Goal: Check status

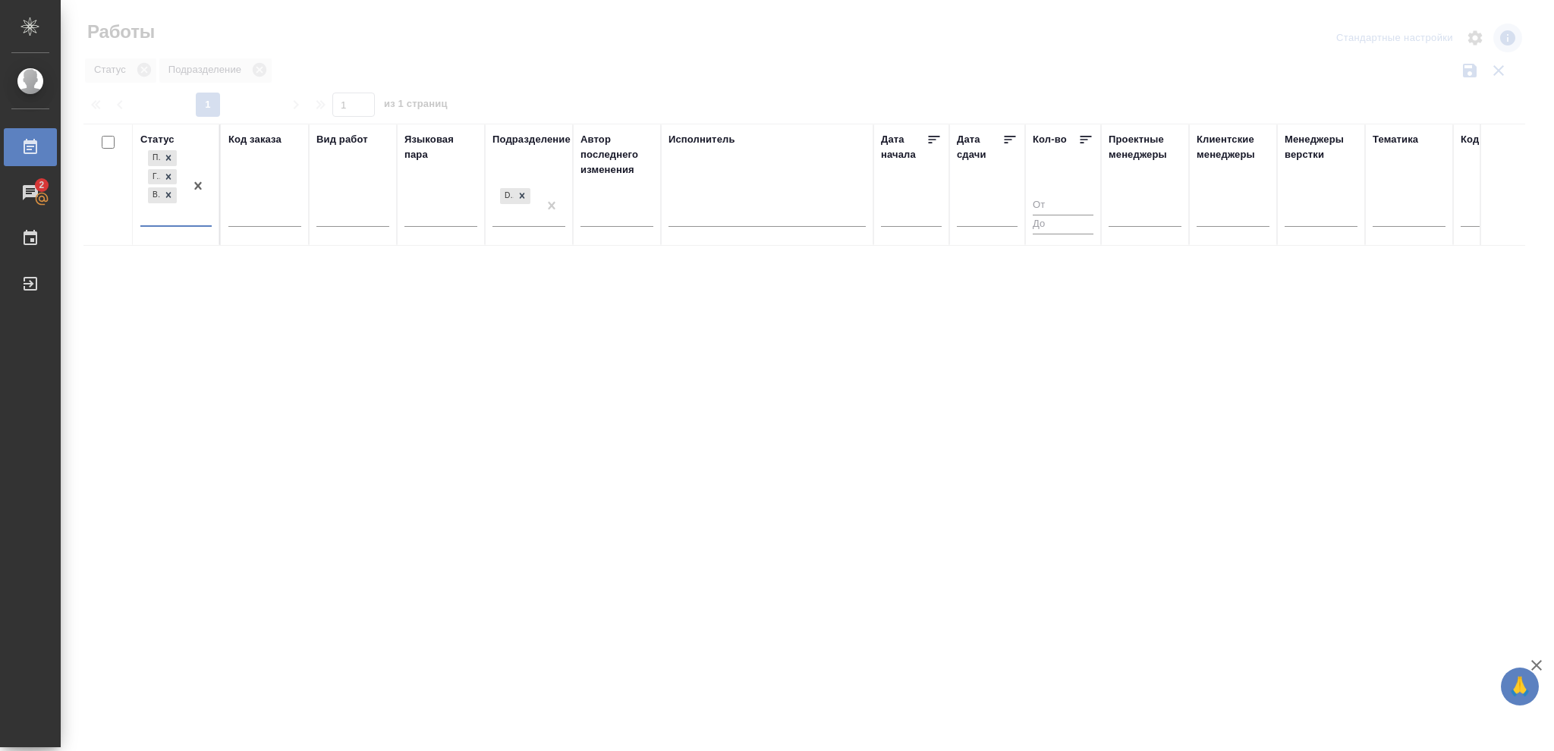
click at [708, 220] on div at bounding box center [766, 212] width 197 height 22
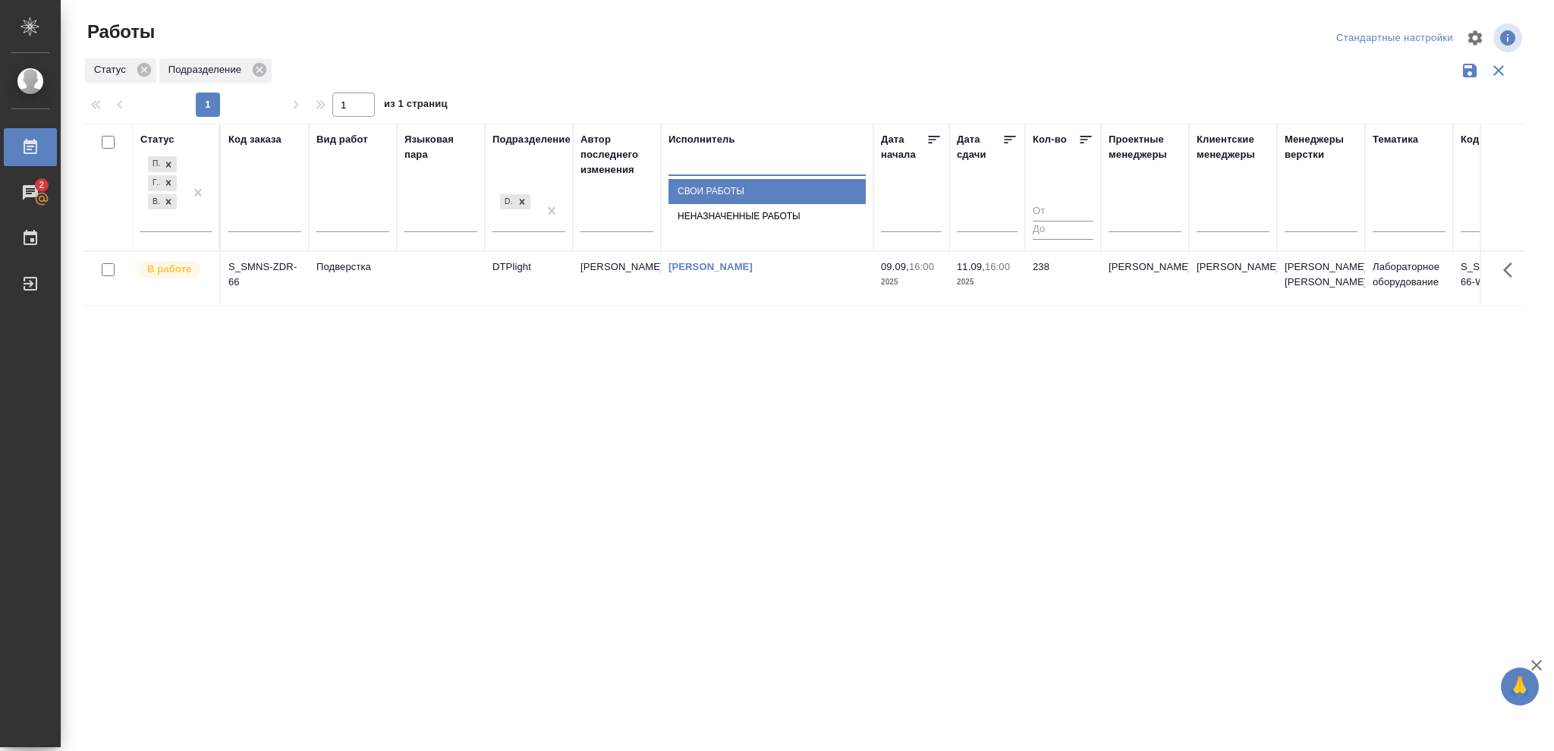
click at [721, 204] on div "Свои работы" at bounding box center [766, 191] width 197 height 25
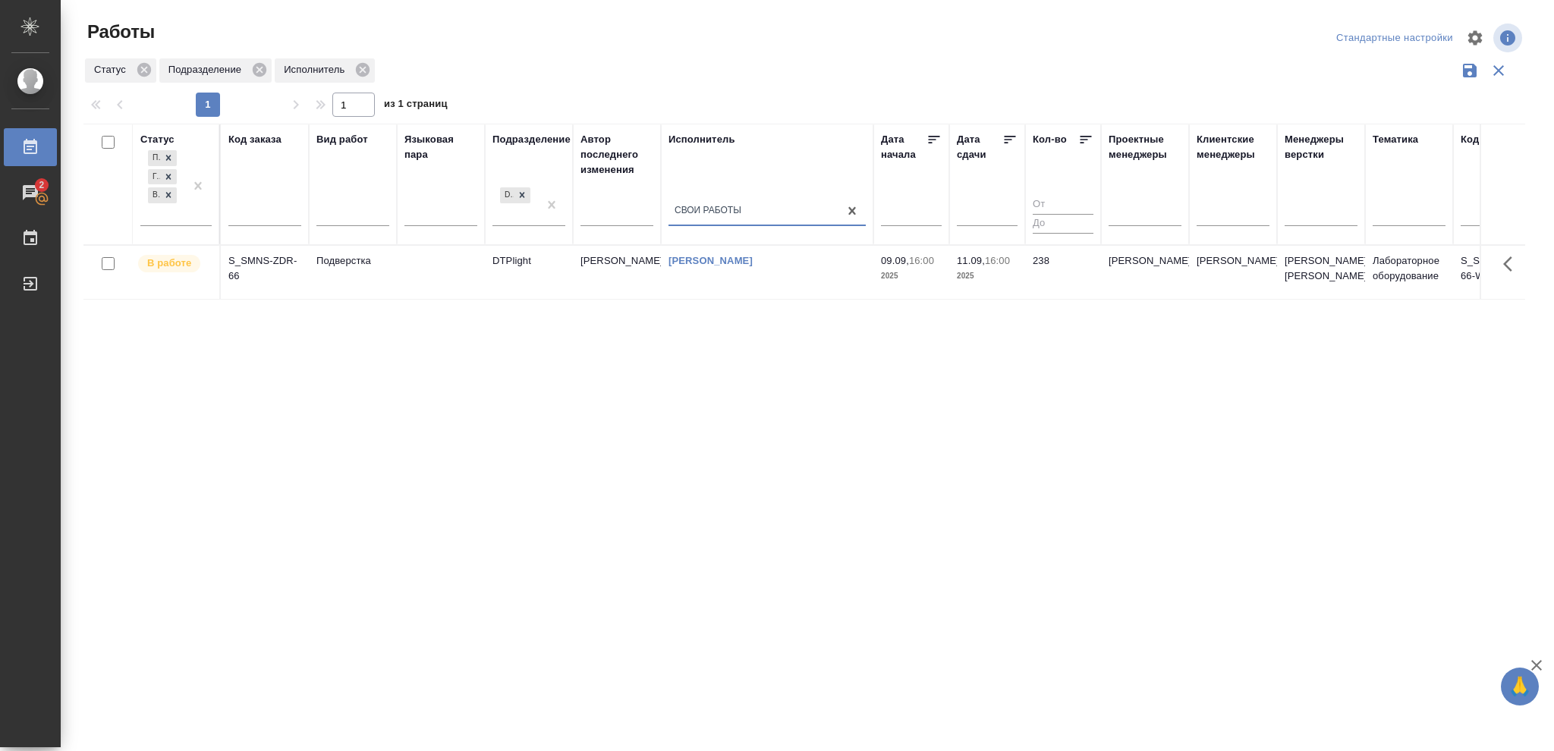
click at [1035, 285] on td "238" at bounding box center [1063, 272] width 76 height 53
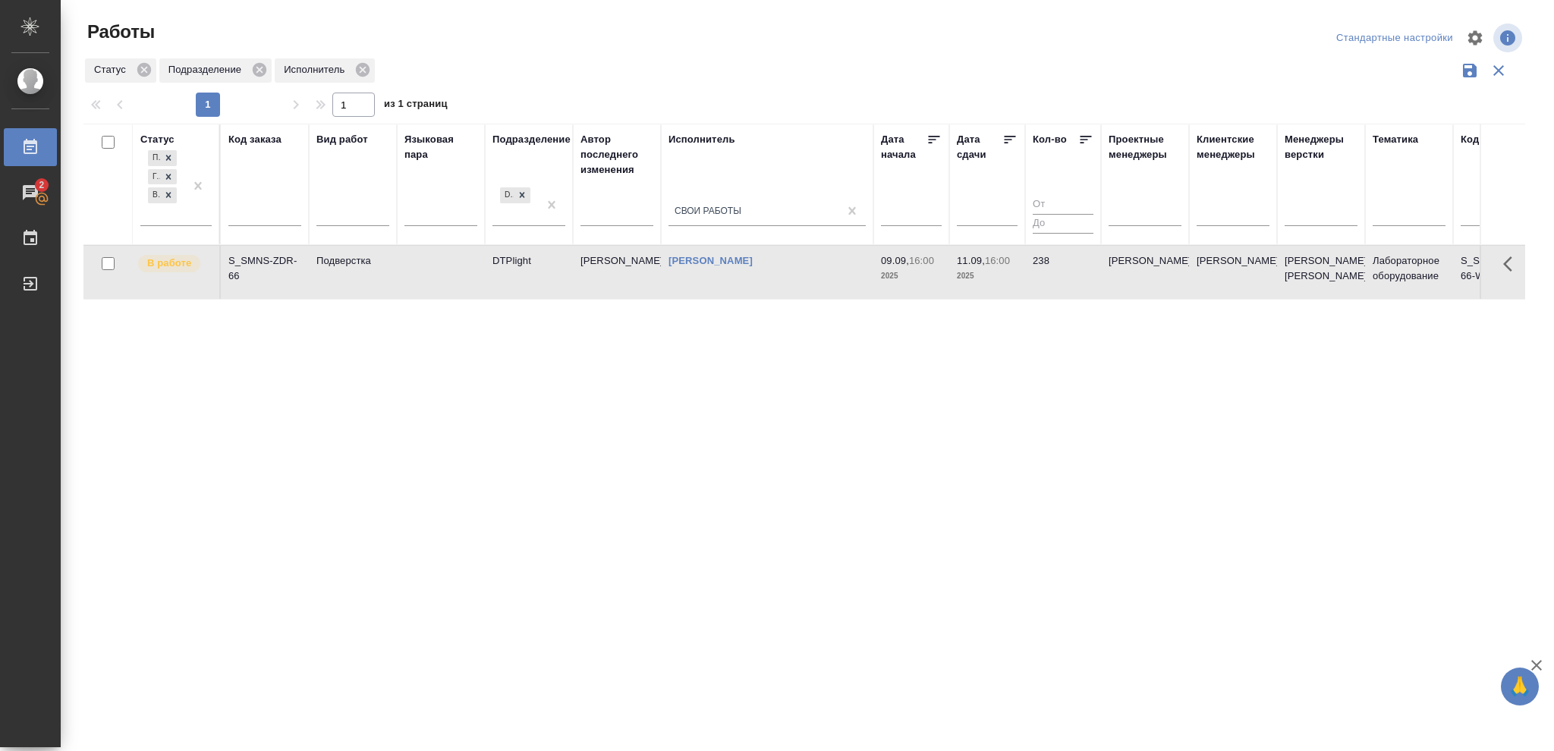
click at [1035, 285] on td "238" at bounding box center [1063, 272] width 76 height 53
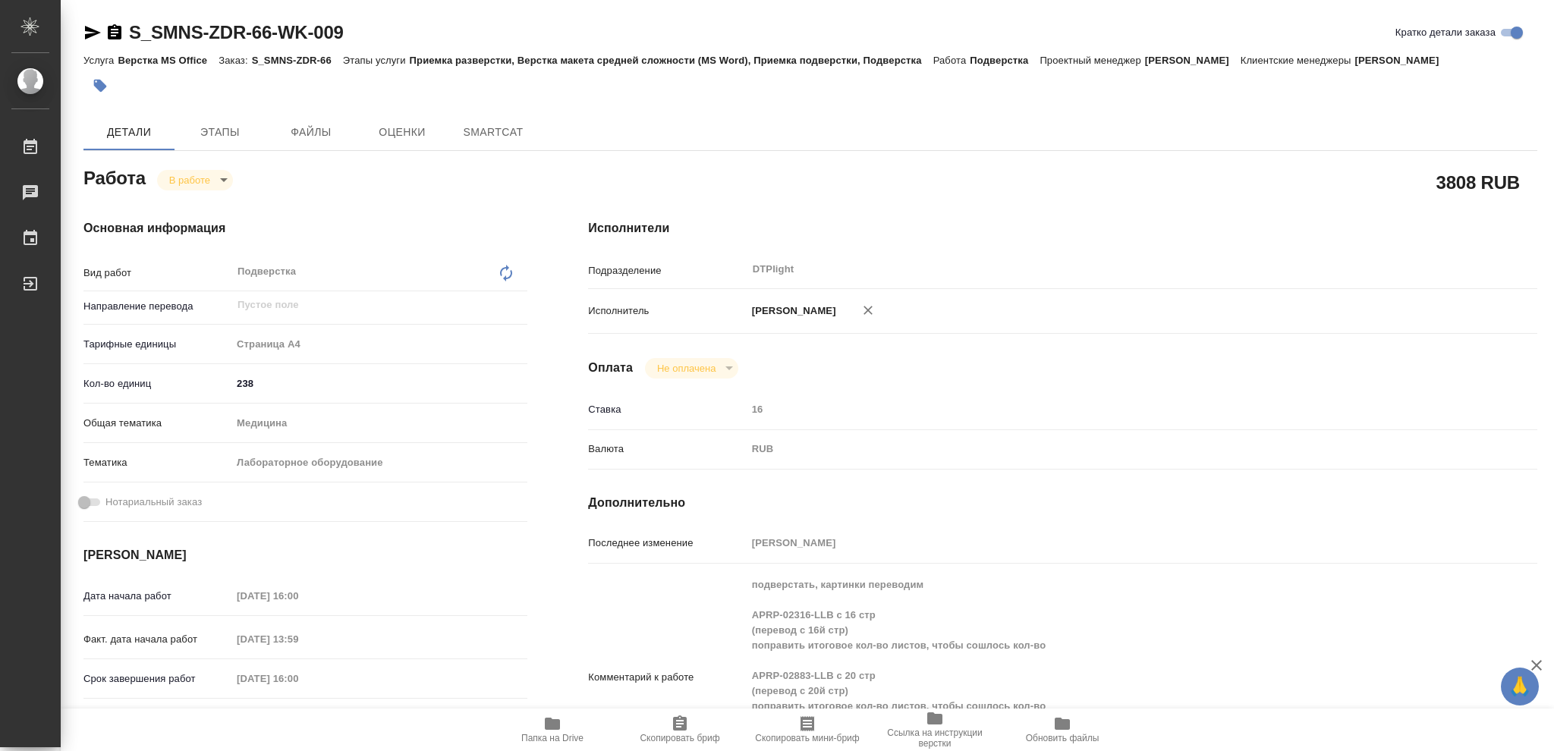
type textarea "x"
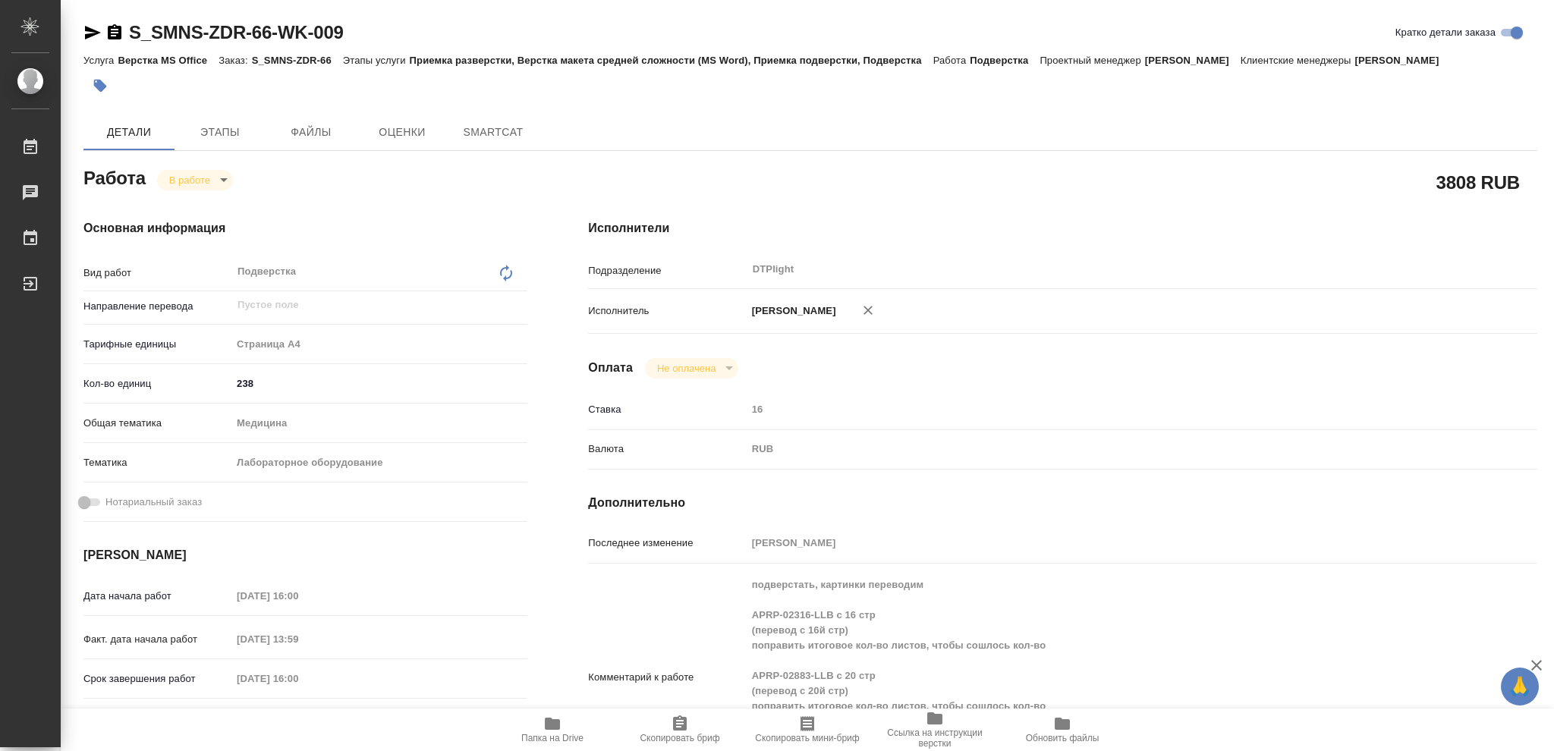
type textarea "x"
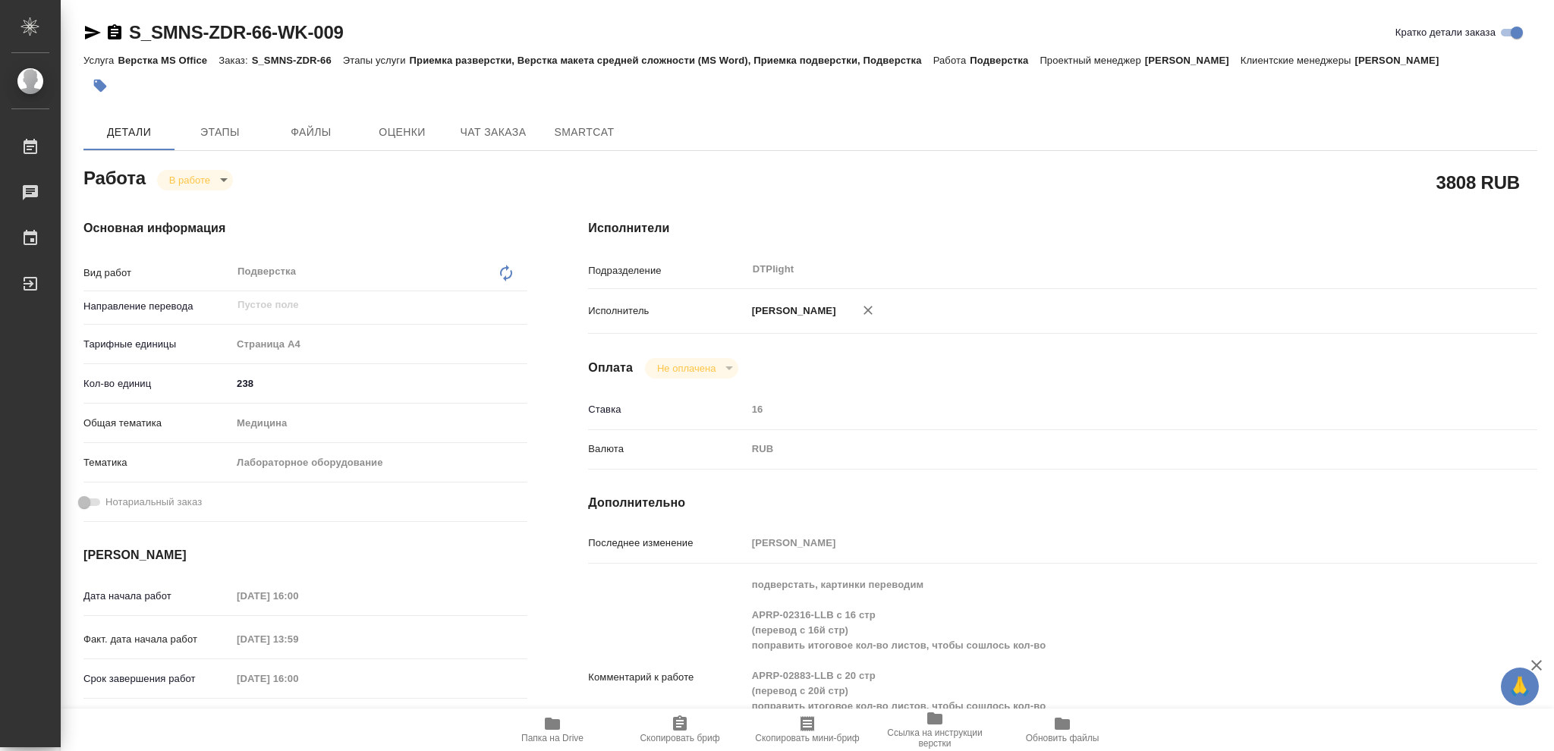
click at [554, 738] on span "Папка на Drive" at bounding box center [552, 738] width 62 height 11
type textarea "x"
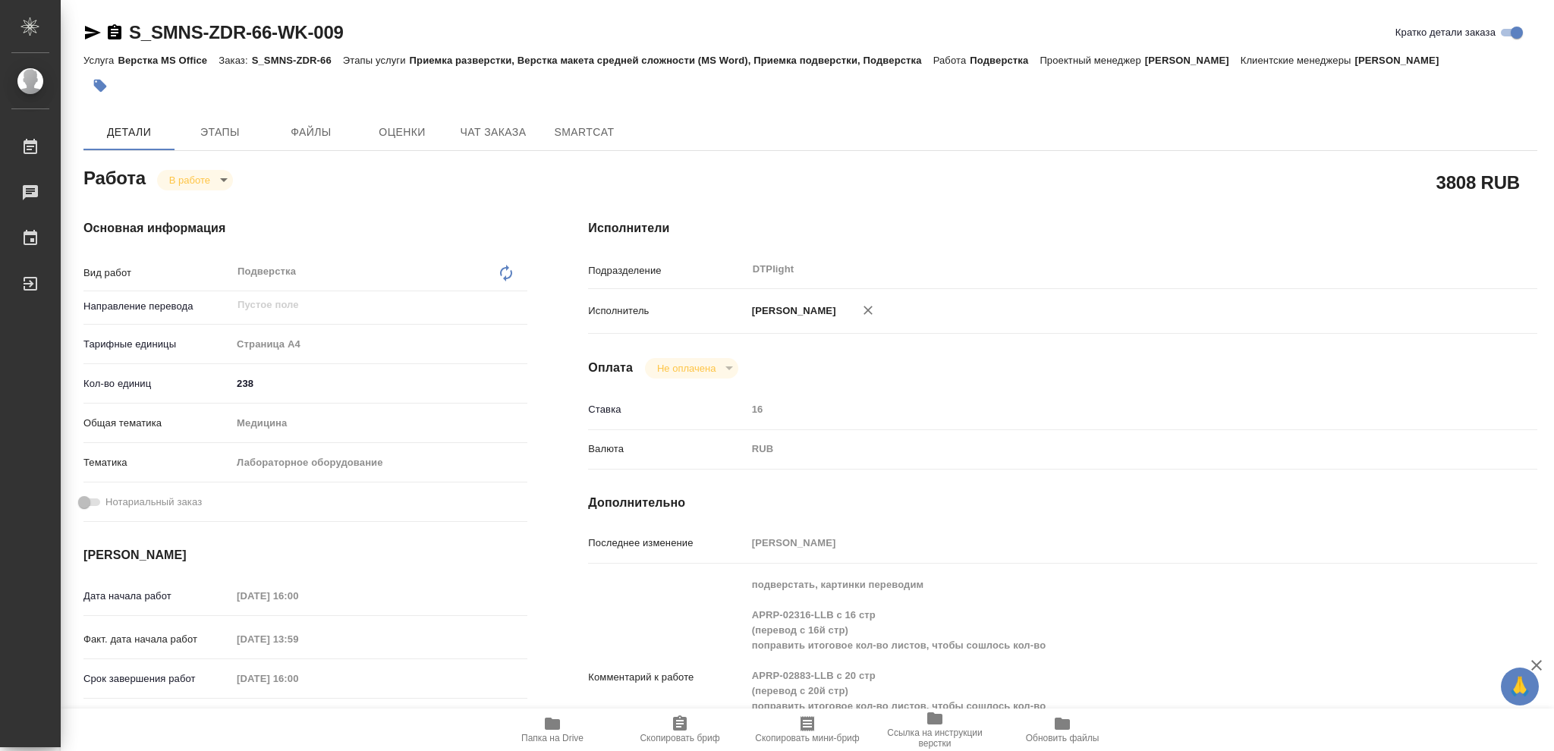
type textarea "x"
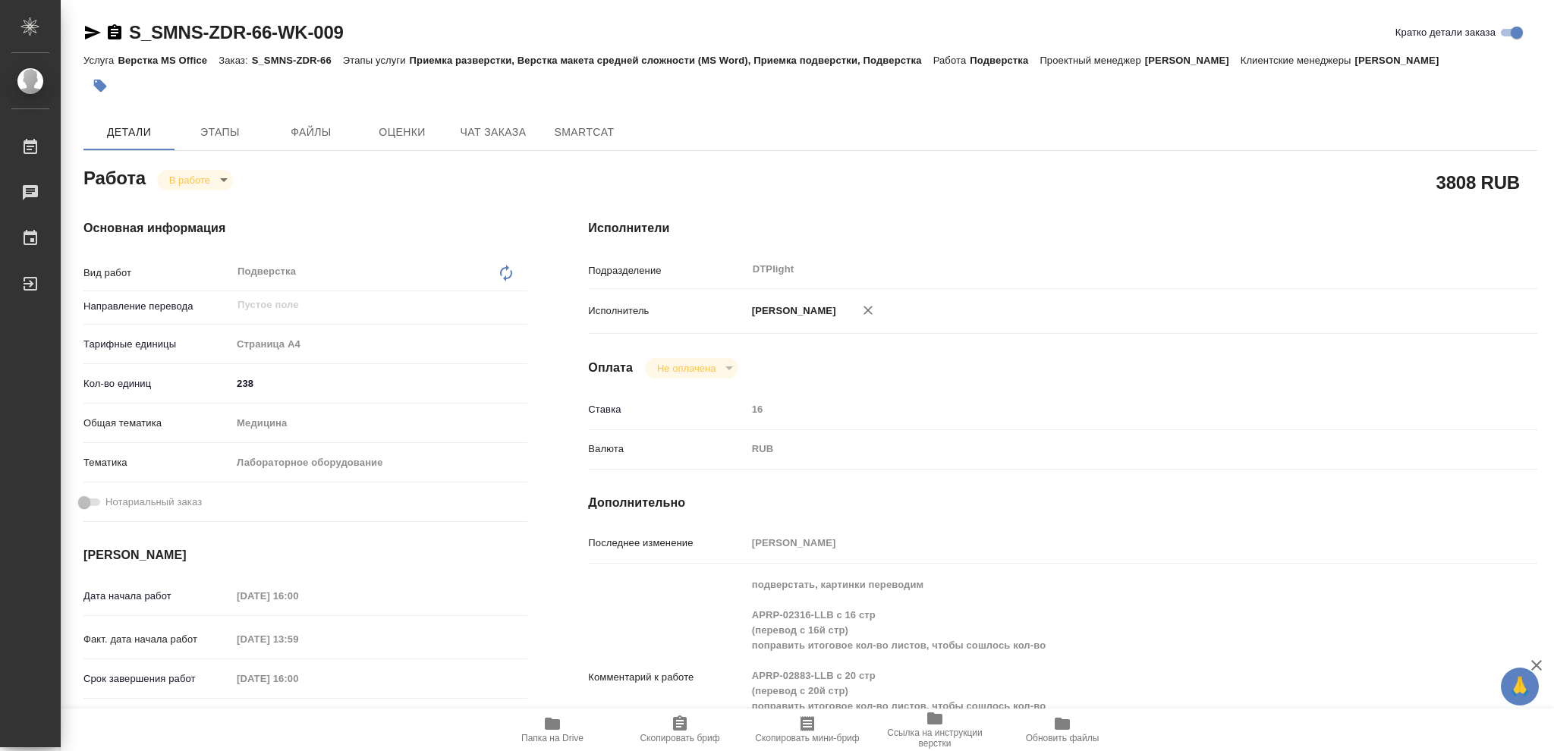
type textarea "x"
click at [210, 178] on body "🙏 .cls-1 fill:#fff; AWATERA Vasileva Olga Работы 2 Чаты График Выйти S_SMNS-ZDR…" at bounding box center [777, 375] width 1554 height 751
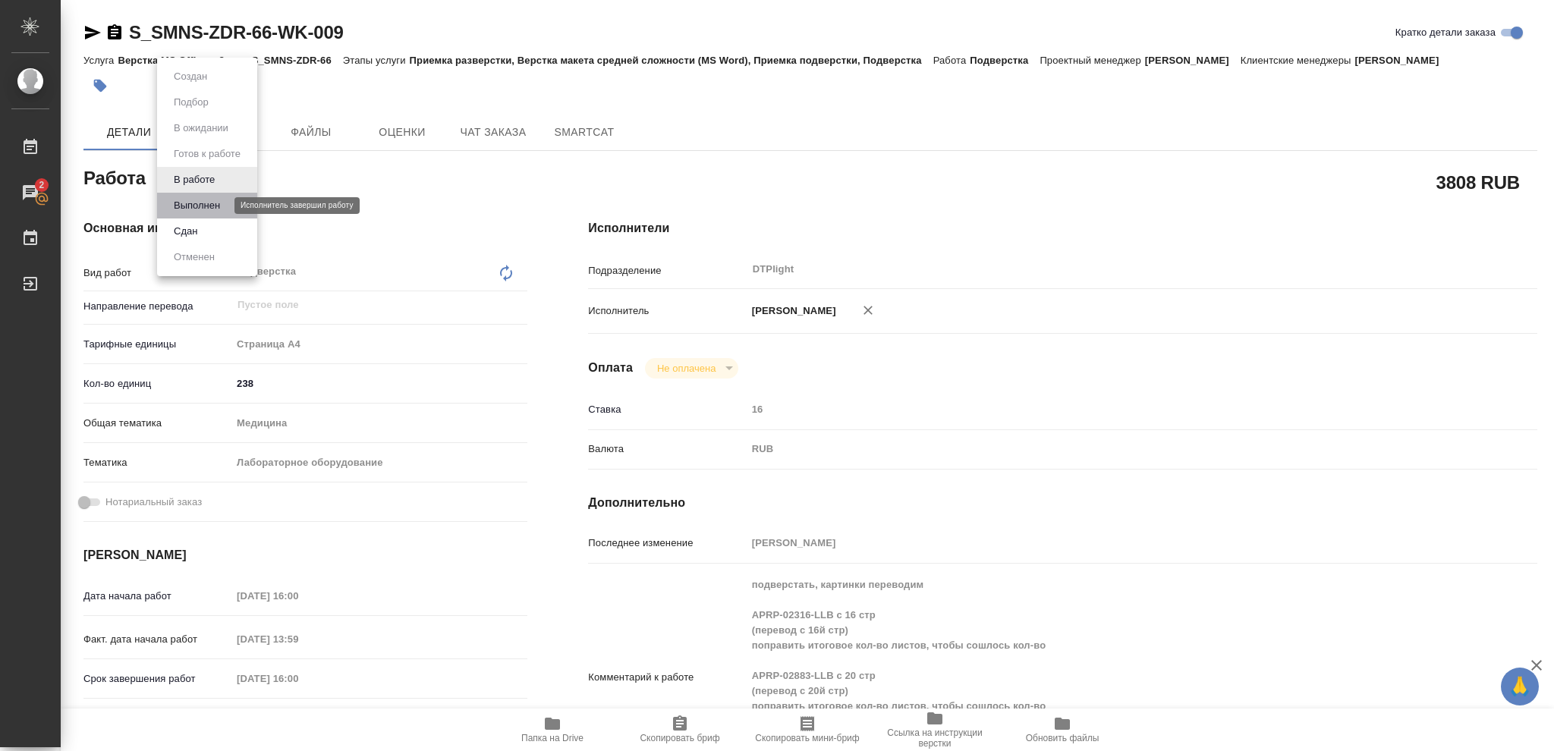
click at [209, 205] on button "Выполнен" at bounding box center [196, 205] width 55 height 17
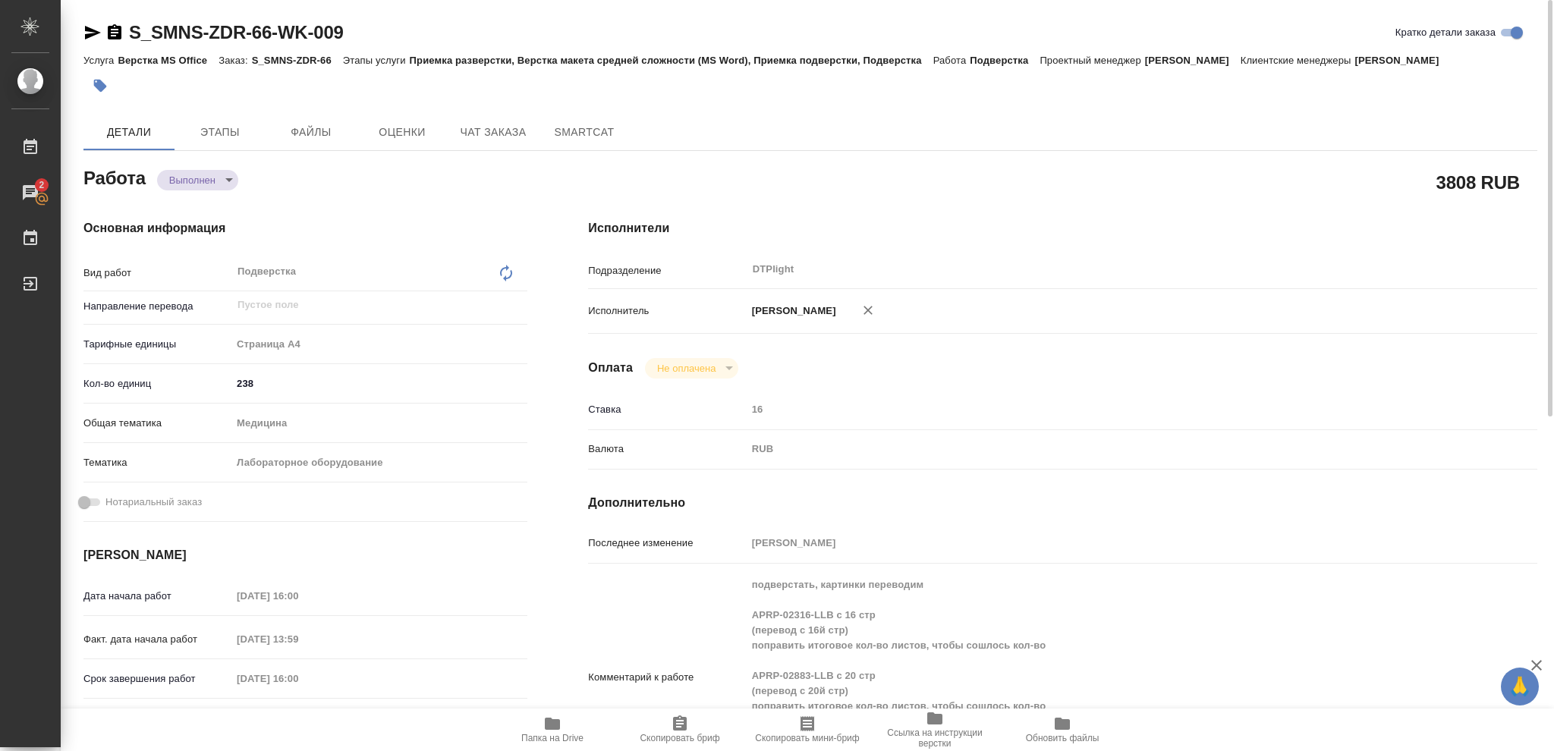
type textarea "x"
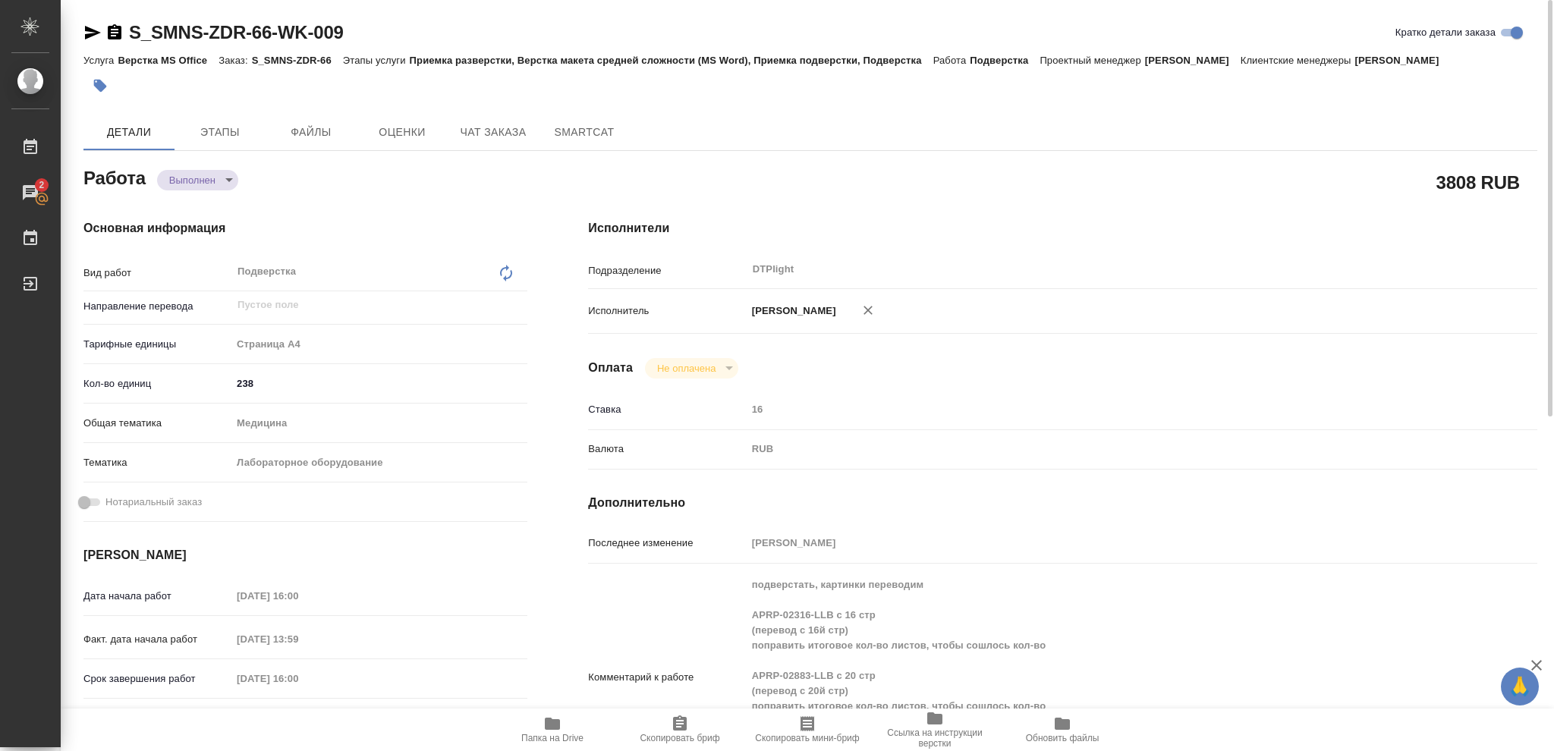
type textarea "x"
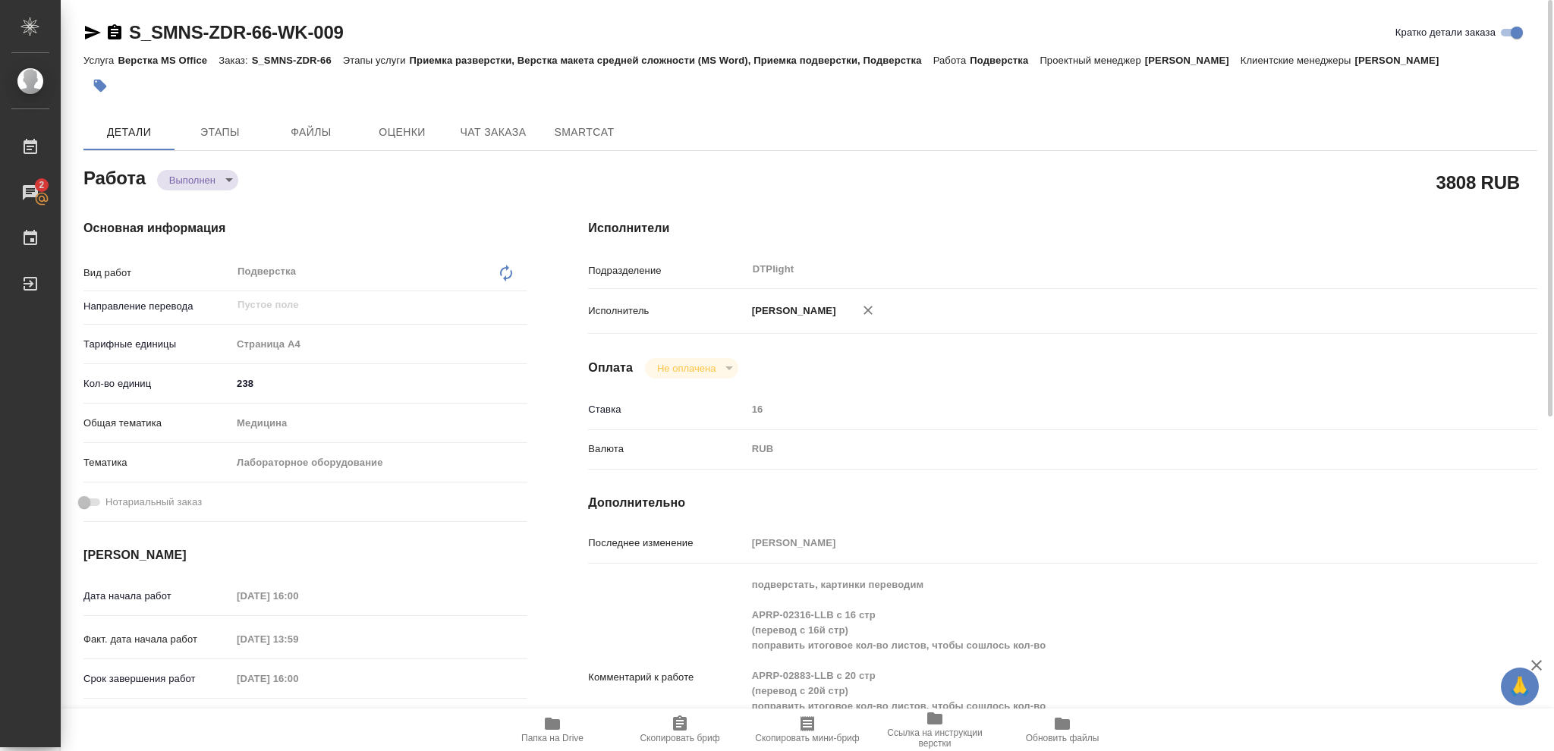
click at [92, 33] on icon "button" at bounding box center [92, 33] width 18 height 18
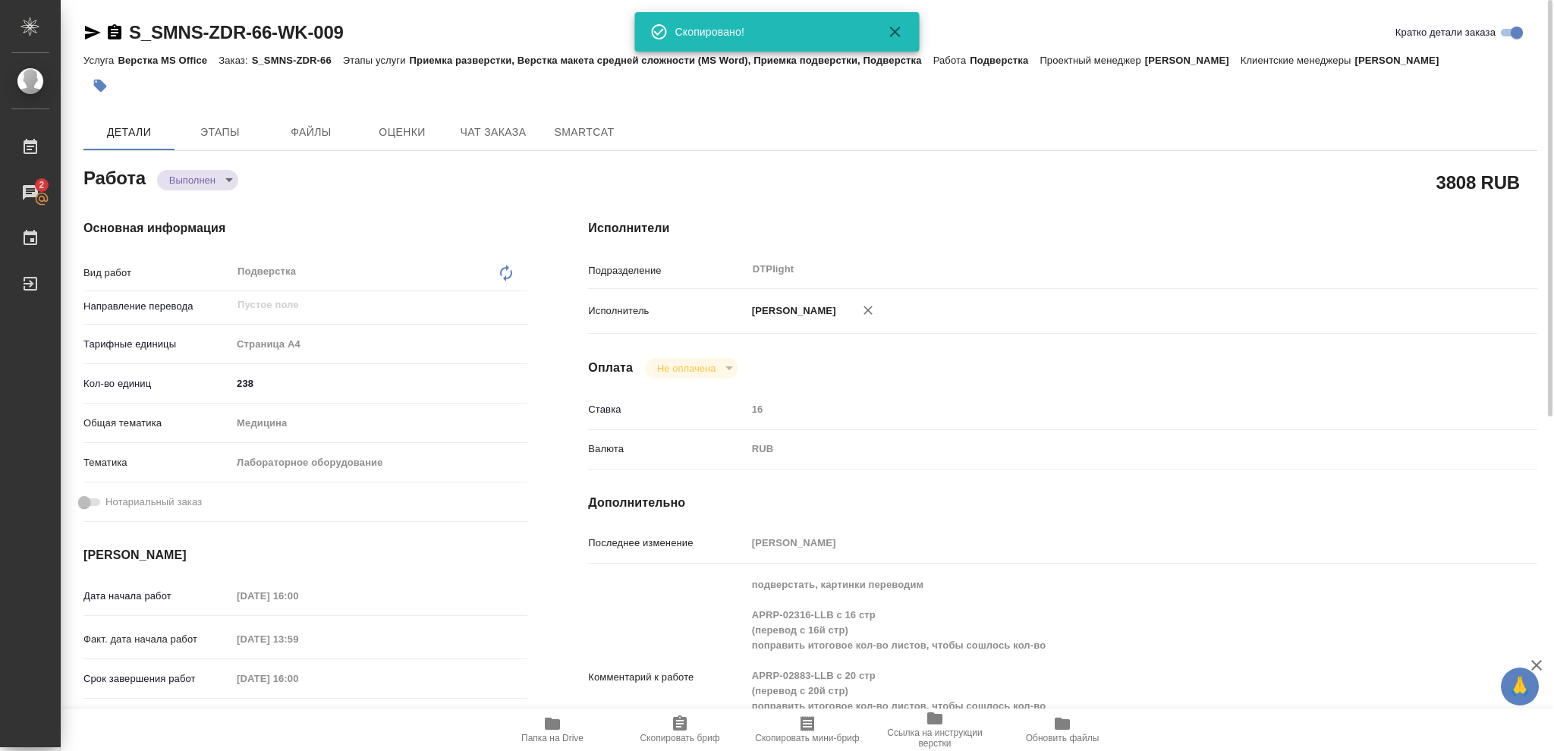
type textarea "x"
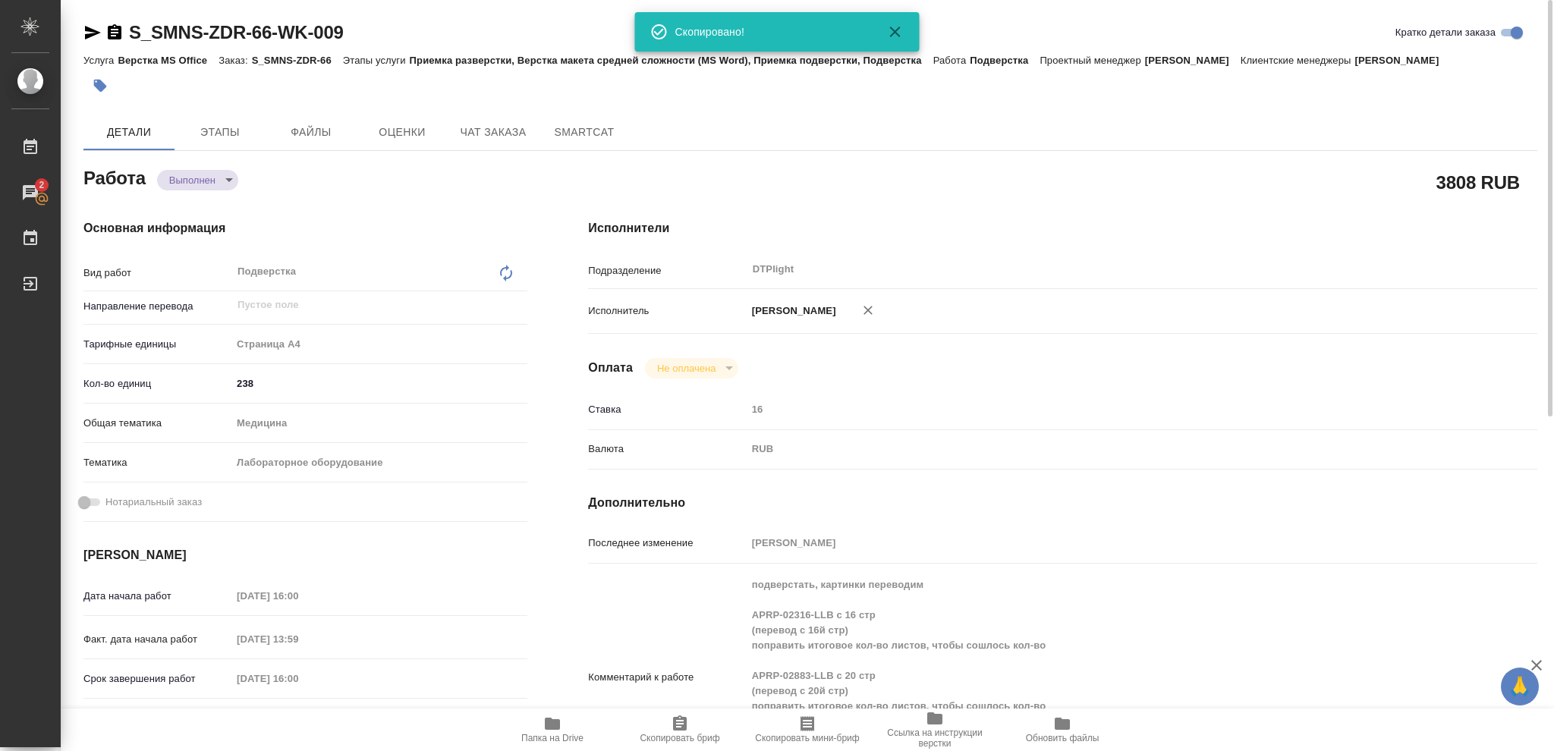
click at [550, 723] on icon "button" at bounding box center [552, 724] width 15 height 12
